Goal: Check status: Check status

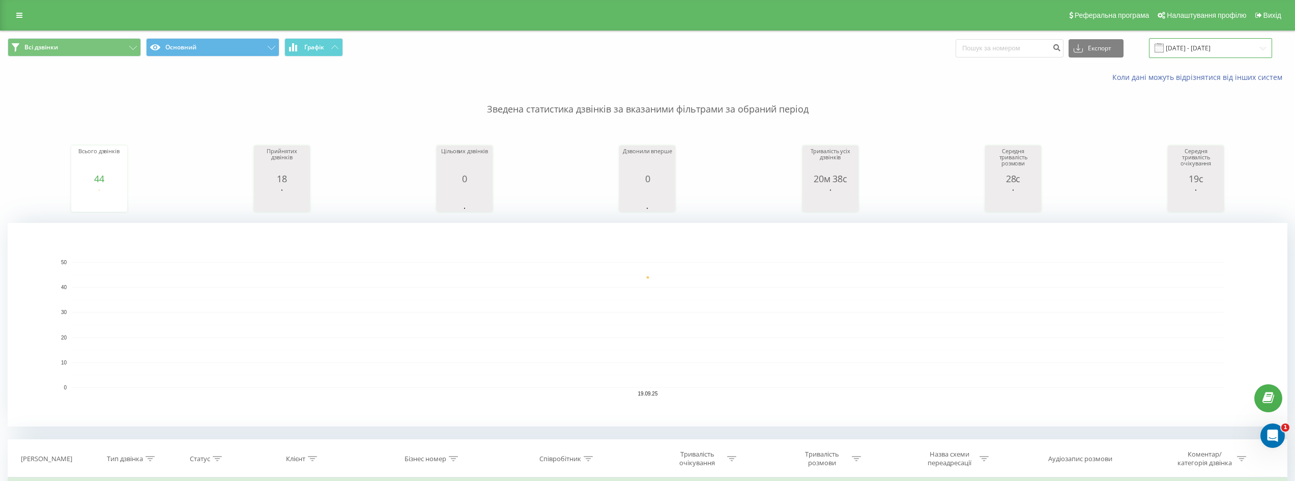
click at [1198, 47] on input "[DATE] - [DATE]" at bounding box center [1210, 48] width 123 height 20
click at [1203, 44] on input "[DATE] - [DATE]" at bounding box center [1210, 48] width 123 height 20
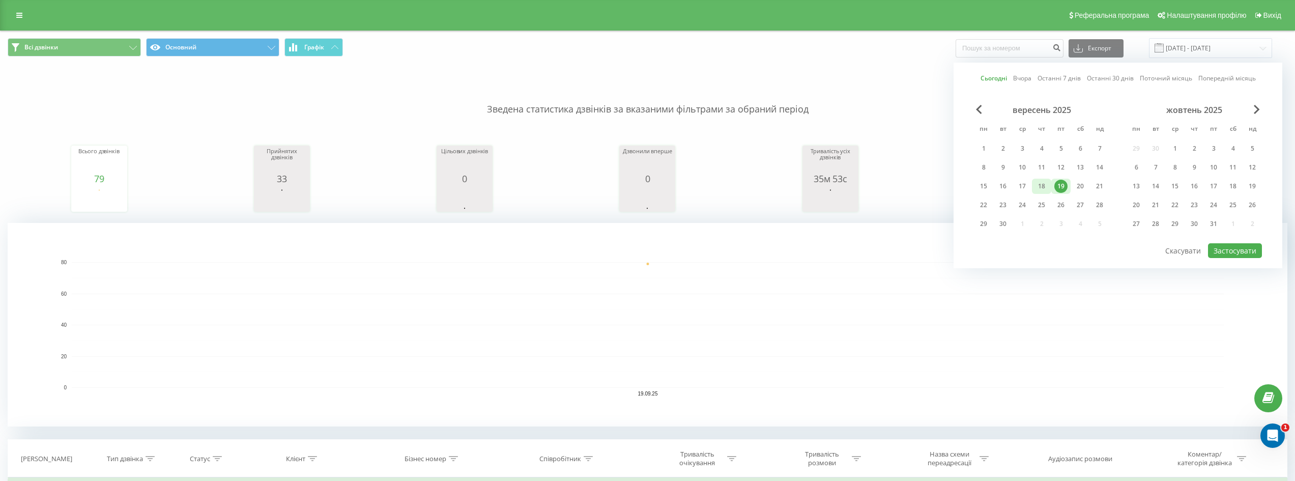
click at [1040, 188] on div "18" at bounding box center [1041, 186] width 13 height 13
click at [1237, 250] on button "Застосувати" at bounding box center [1235, 250] width 54 height 15
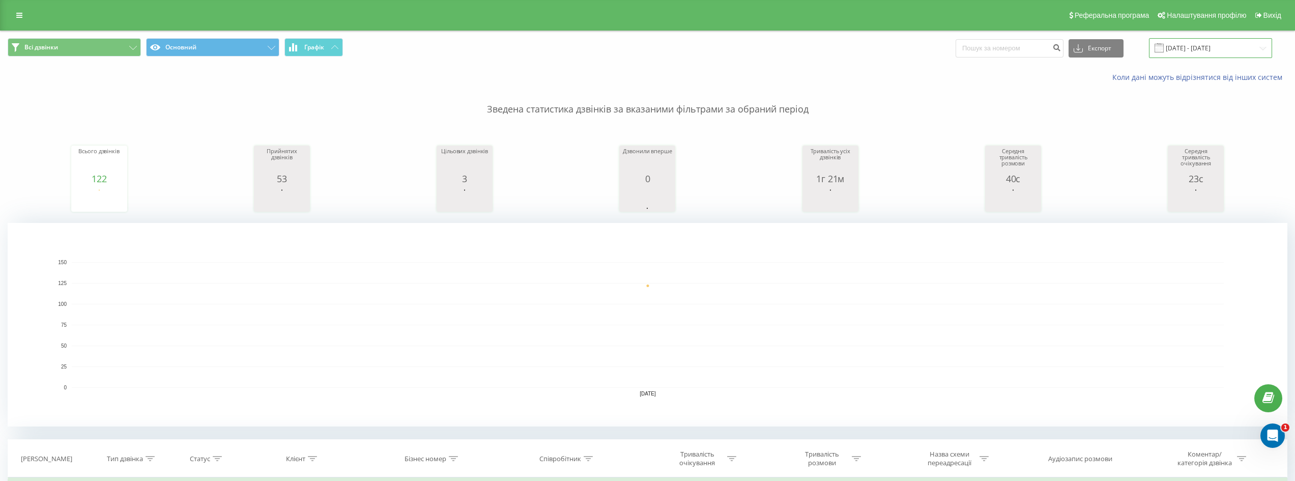
click at [1182, 44] on input "[DATE] - [DATE]" at bounding box center [1210, 48] width 123 height 20
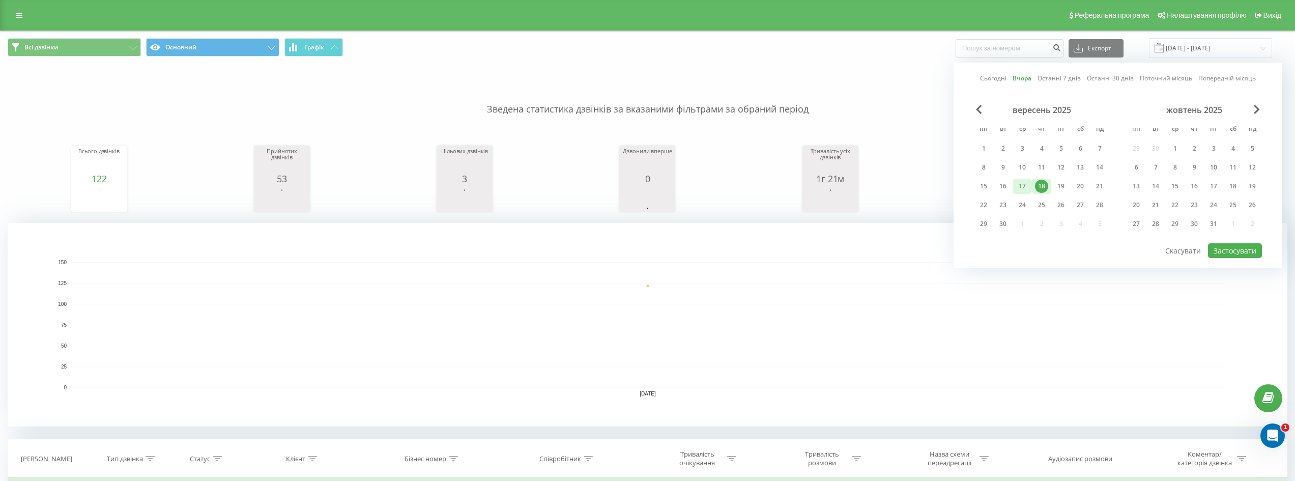
click at [1023, 185] on div "17" at bounding box center [1021, 186] width 13 height 13
click at [1220, 253] on button "Застосувати" at bounding box center [1235, 250] width 54 height 15
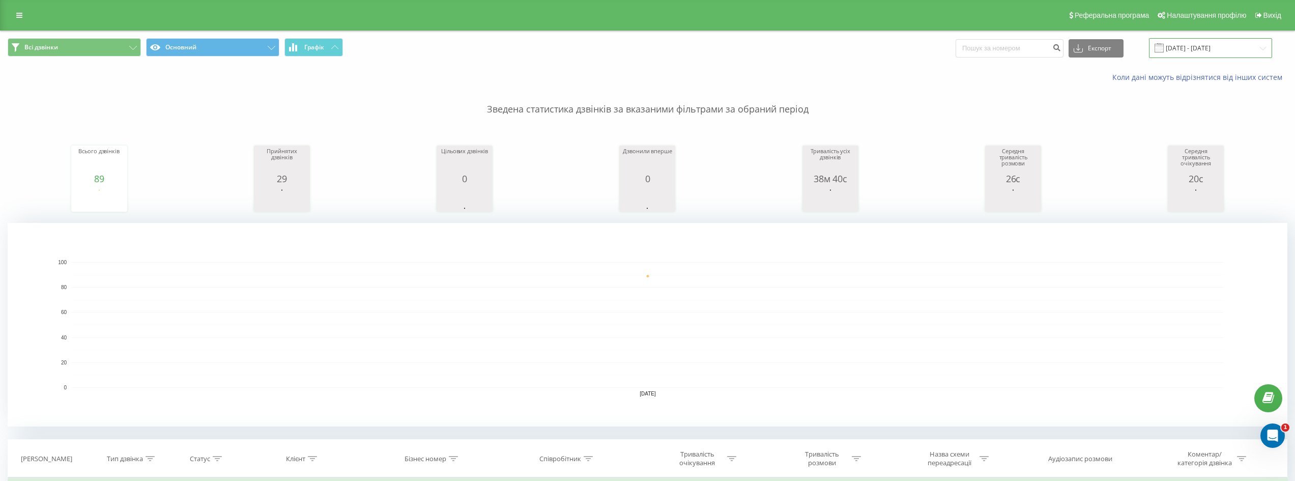
click at [1185, 51] on input "[DATE] - [DATE]" at bounding box center [1210, 48] width 123 height 20
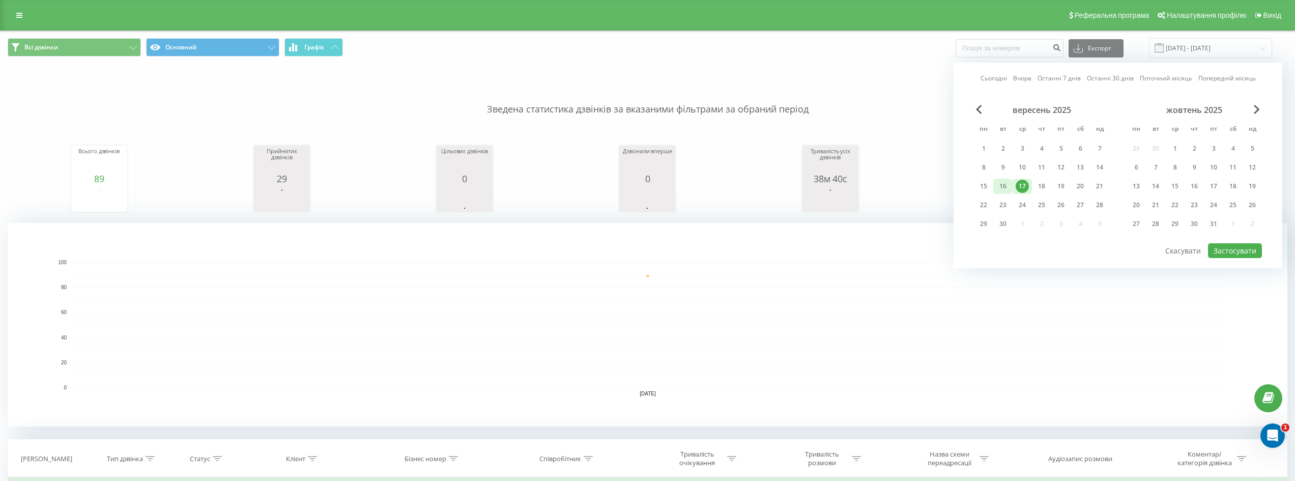
click at [1000, 185] on div "16" at bounding box center [1002, 186] width 13 height 13
click at [1220, 248] on button "Застосувати" at bounding box center [1235, 250] width 54 height 15
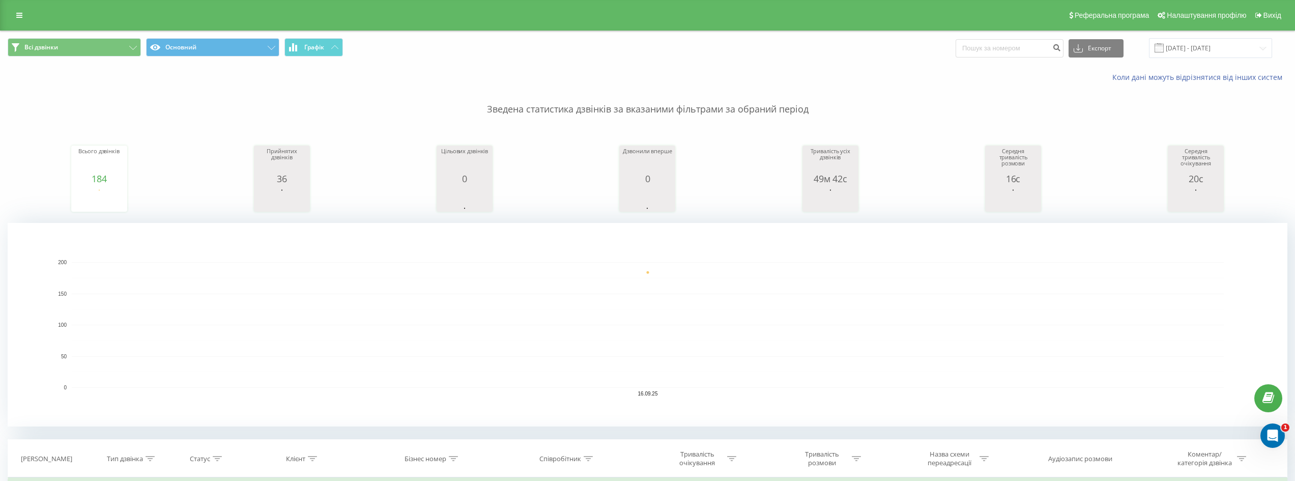
click at [1163, 50] on span at bounding box center [1158, 47] width 9 height 9
click at [1211, 41] on input "[DATE] - [DATE]" at bounding box center [1210, 48] width 123 height 20
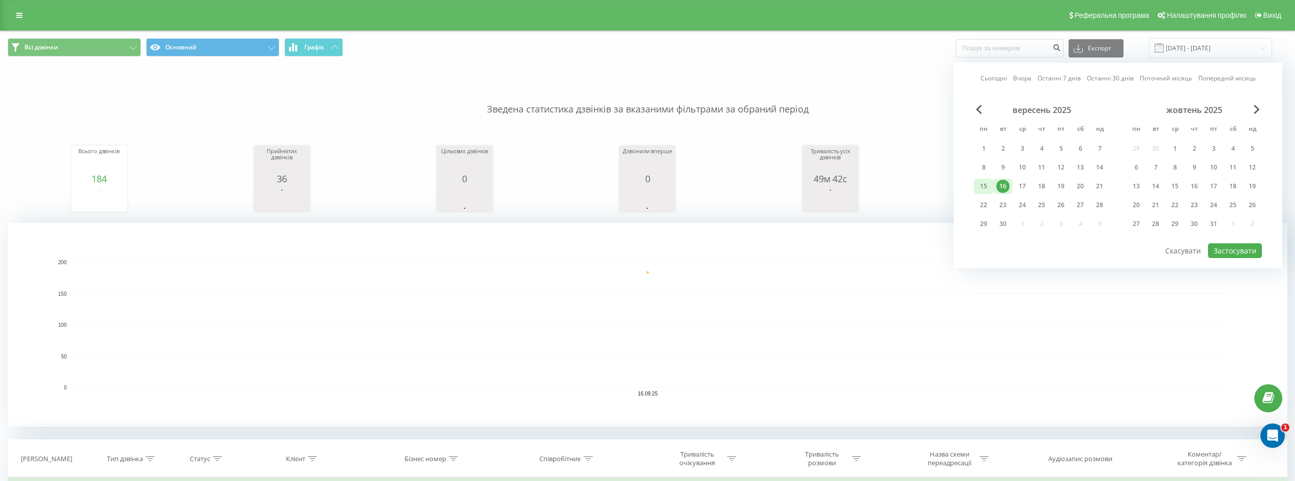
click at [987, 185] on div "15" at bounding box center [983, 186] width 13 height 13
click at [1248, 246] on button "Застосувати" at bounding box center [1235, 250] width 54 height 15
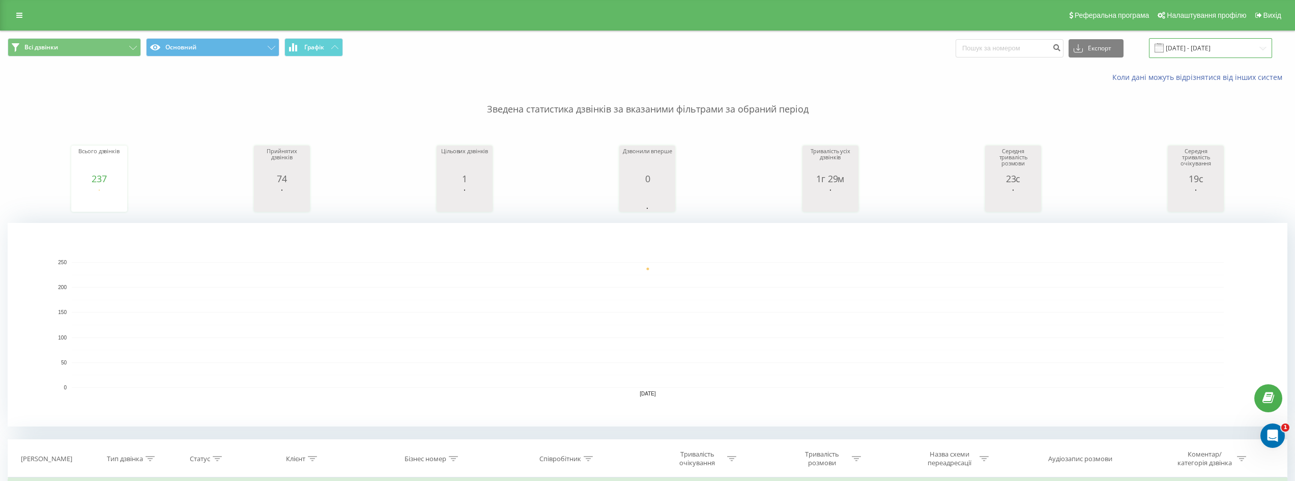
click at [1185, 42] on input "[DATE] - [DATE]" at bounding box center [1210, 48] width 123 height 20
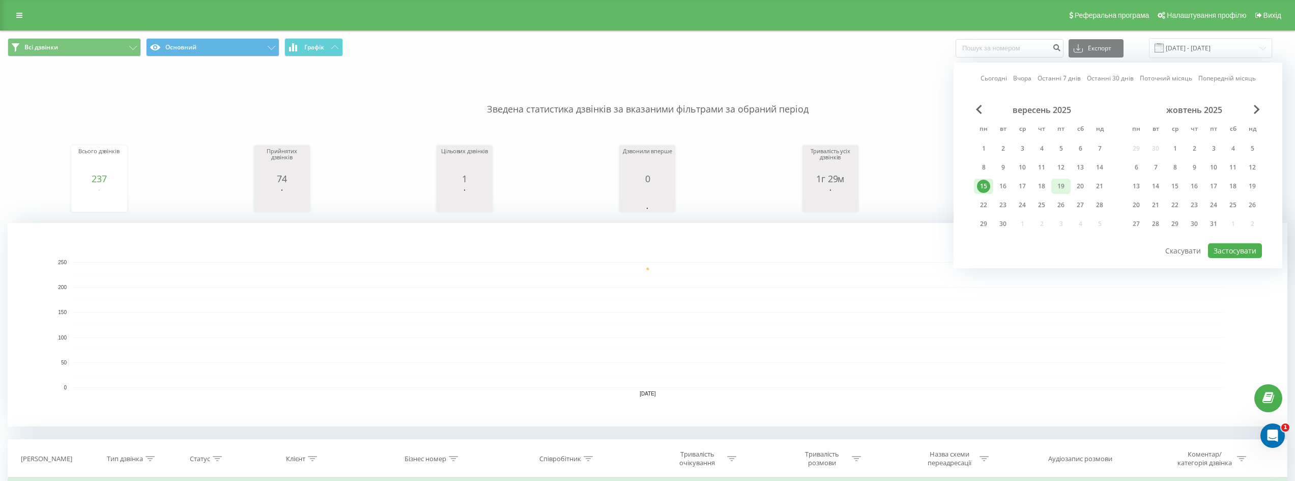
click at [1061, 186] on div "19" at bounding box center [1060, 186] width 13 height 13
click at [1228, 252] on button "Застосувати" at bounding box center [1235, 250] width 54 height 15
type input "[DATE] - [DATE]"
